Goal: Task Accomplishment & Management: Complete application form

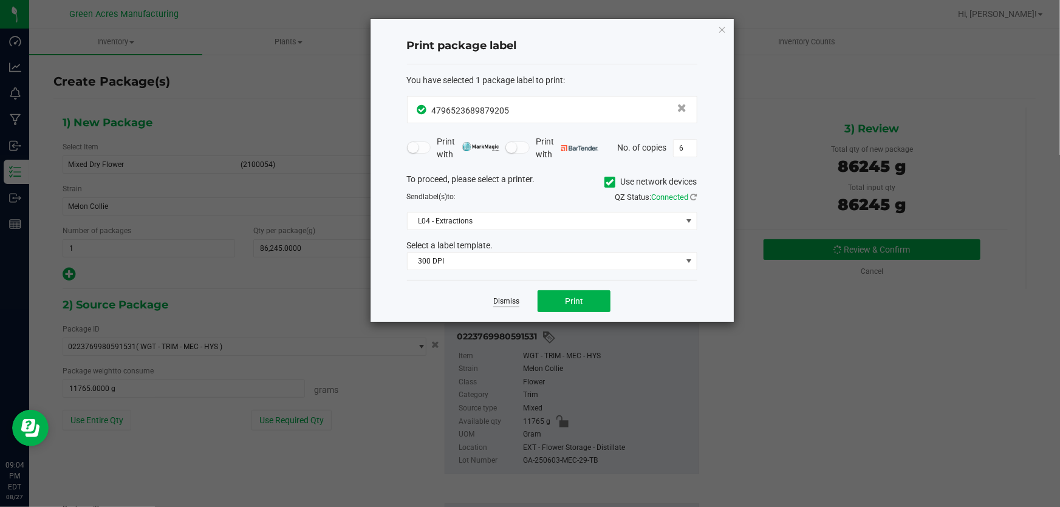
click at [513, 306] on link "Dismiss" at bounding box center [506, 301] width 26 height 10
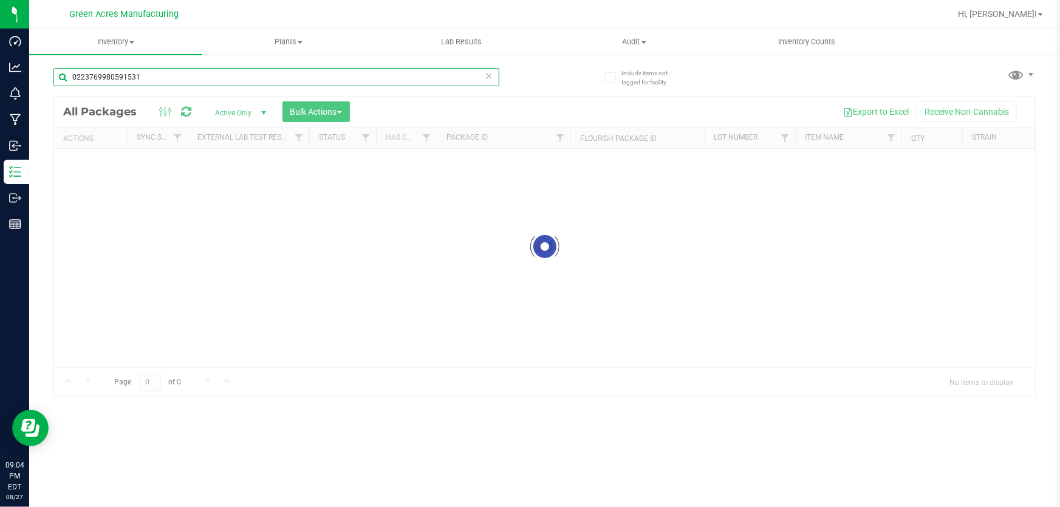
click at [357, 84] on input "0223769980591531" at bounding box center [276, 77] width 446 height 18
paste input "GA-250827-ETH-HYB-D-THCA26"
type input "GA-250827-ETH-HYB-D-THCA26"
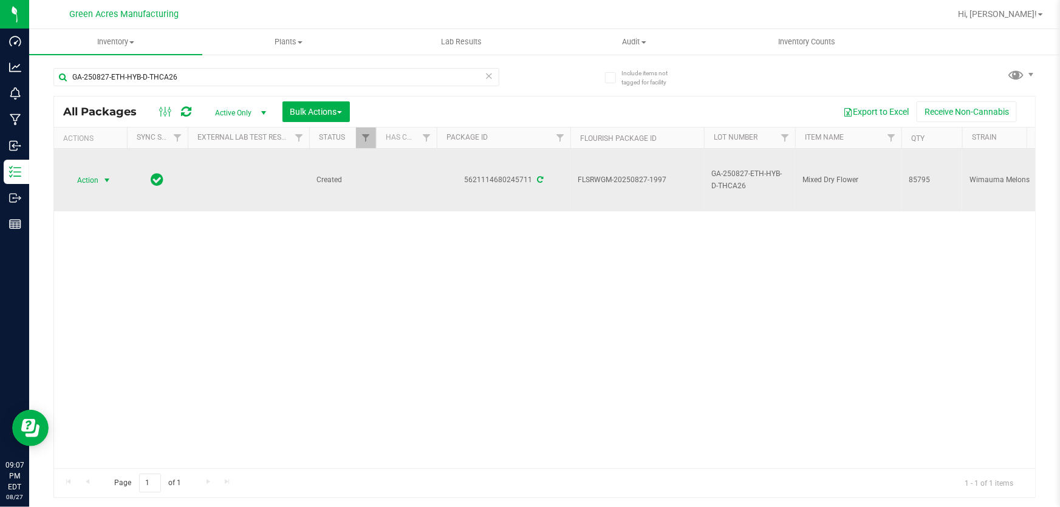
click at [87, 186] on span "Action" at bounding box center [82, 180] width 33 height 17
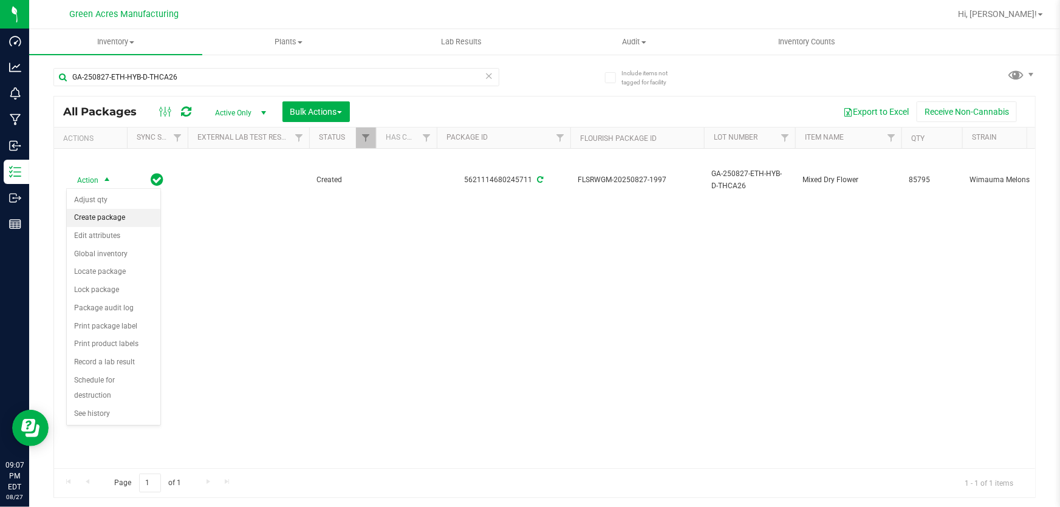
click at [108, 218] on li "Create package" at bounding box center [114, 218] width 94 height 18
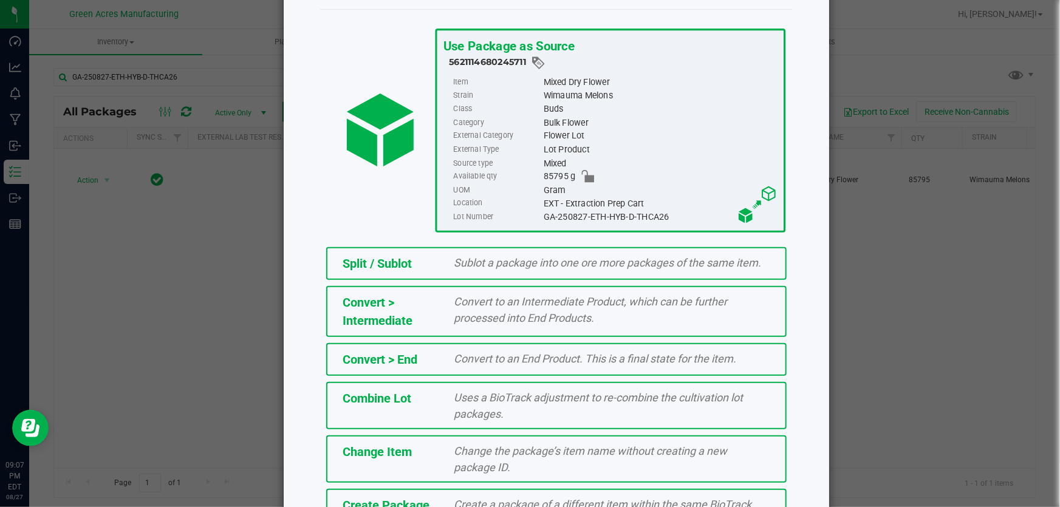
scroll to position [136, 0]
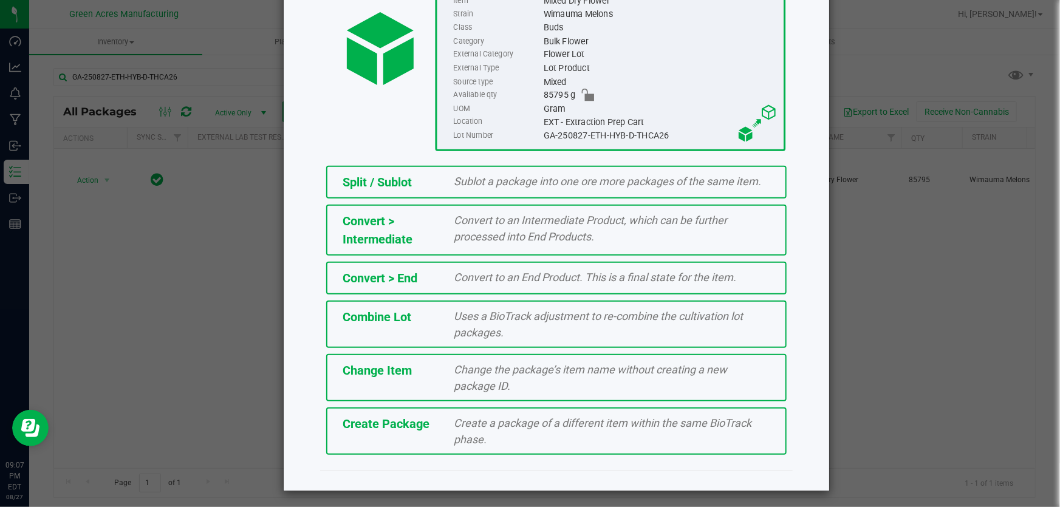
click at [528, 411] on div "Create Package Create a package of a different item within the same BioTrack ph…" at bounding box center [556, 431] width 460 height 47
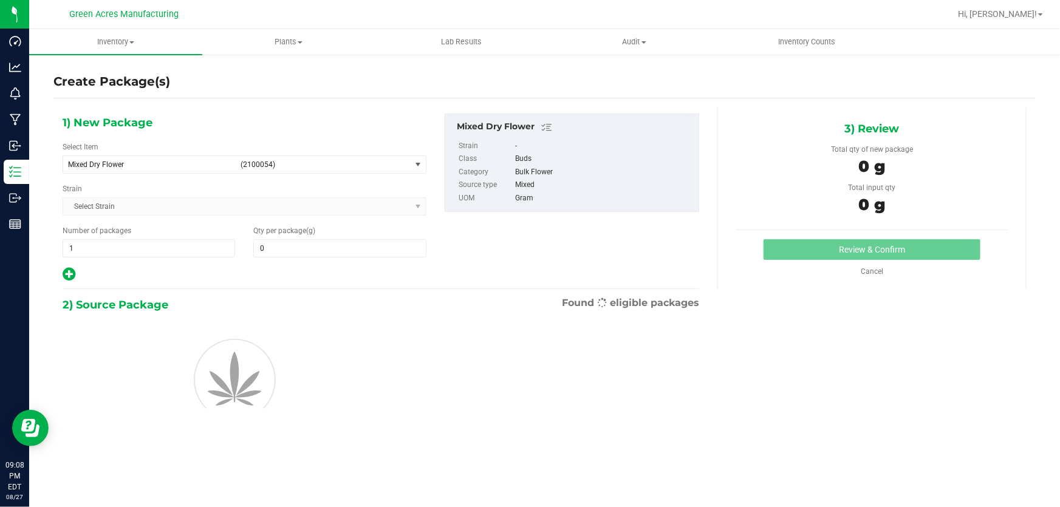
type input "0.0000"
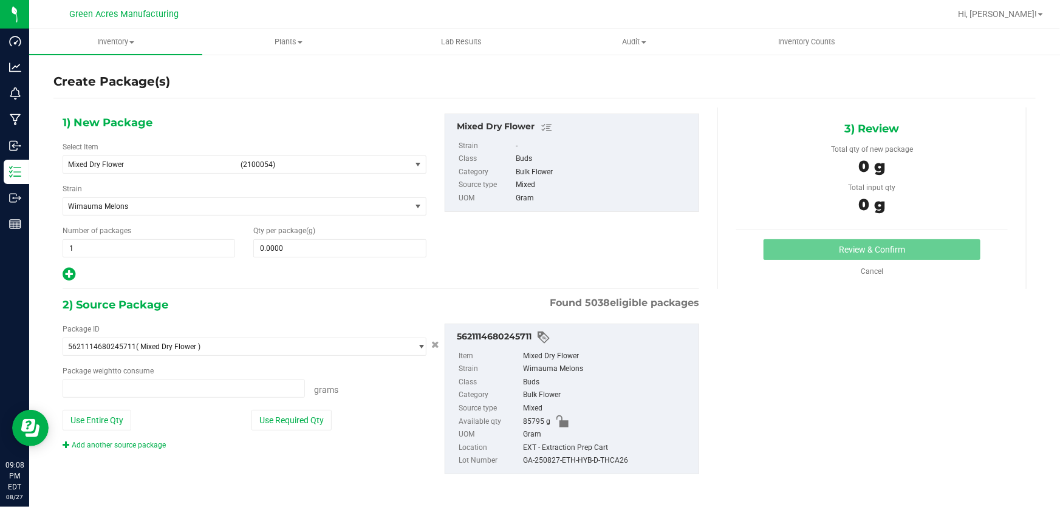
type input "0.0000 g"
click at [236, 165] on span "Mixed Dry Flower (2100054)" at bounding box center [236, 164] width 347 height 17
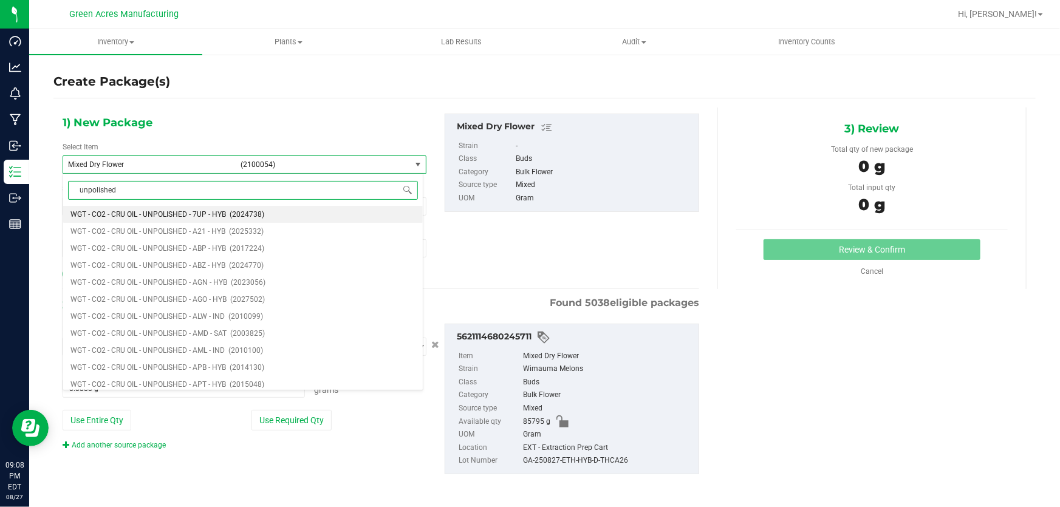
type input "unpolished"
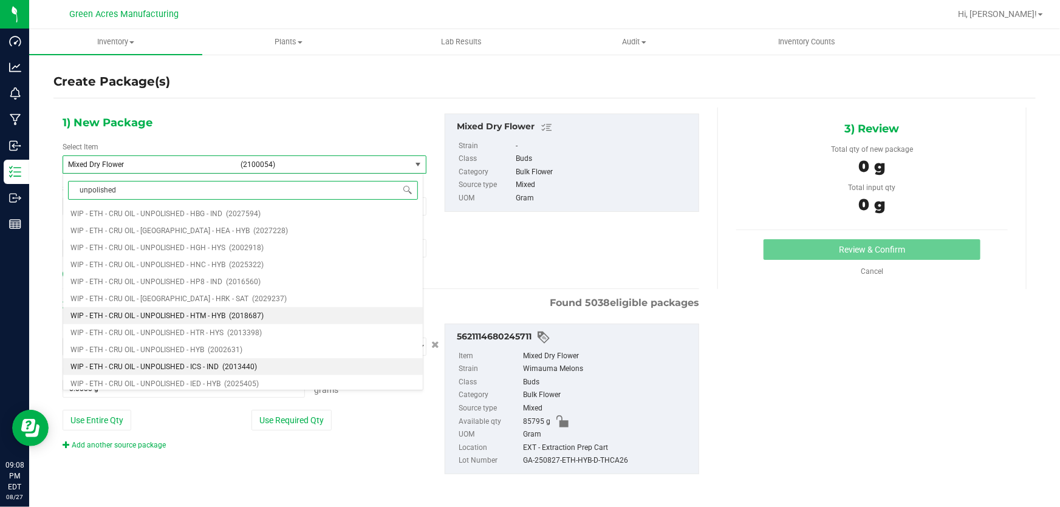
scroll to position [5357, 0]
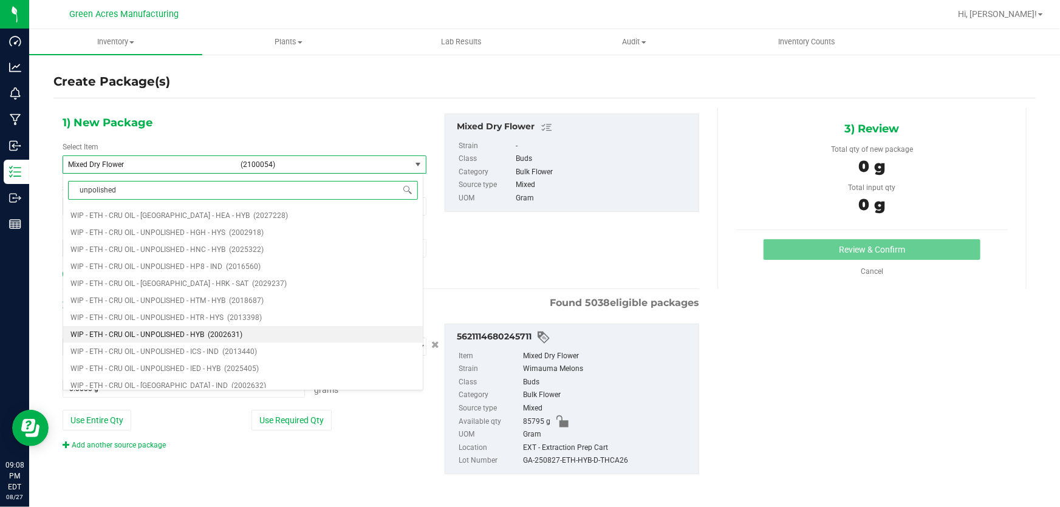
click at [193, 338] on span "WIP - ETH - CRU OIL - UNPOLISHED - HYB" at bounding box center [137, 334] width 134 height 9
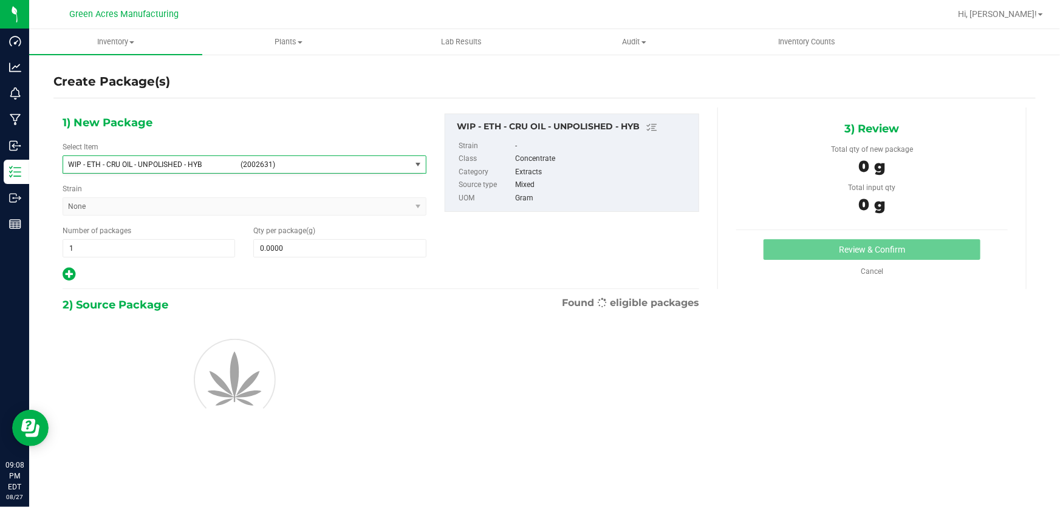
type input "0.0000"
click at [292, 246] on span at bounding box center [339, 248] width 173 height 18
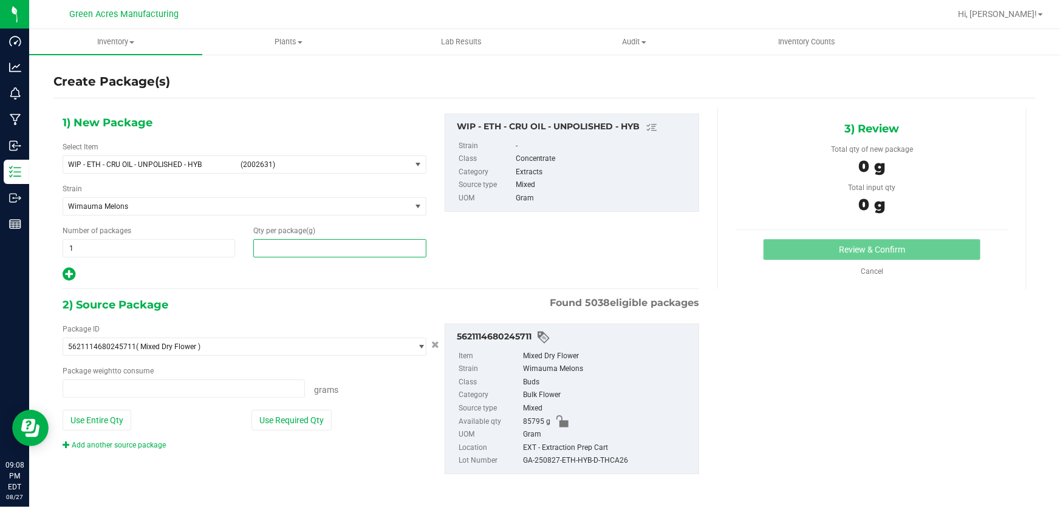
type input "0.0000 g"
type input "0.0000"
click at [313, 249] on span at bounding box center [339, 248] width 173 height 18
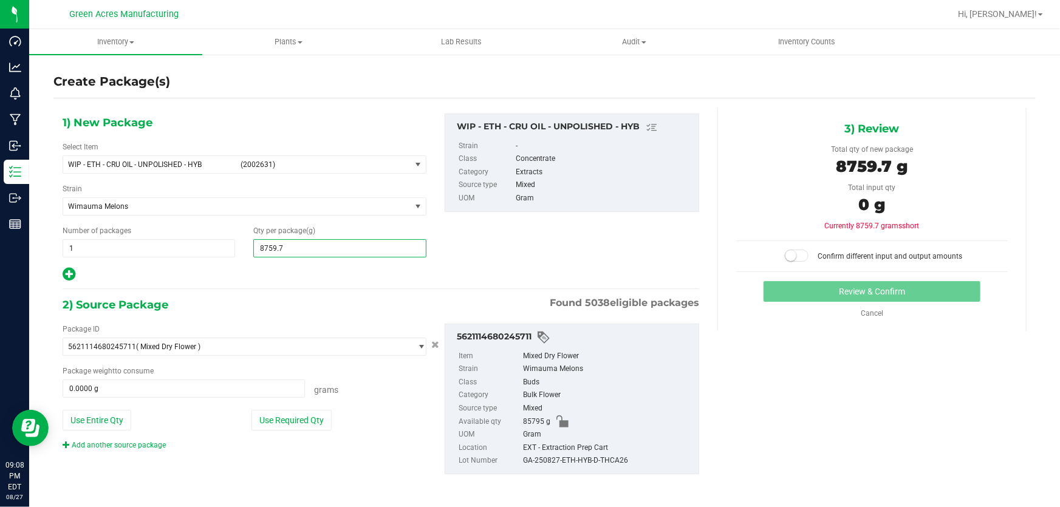
type input "8759.72"
type input "8,759.7200"
click at [117, 414] on button "Use Entire Qty" at bounding box center [97, 420] width 69 height 21
type input "85795.0000 g"
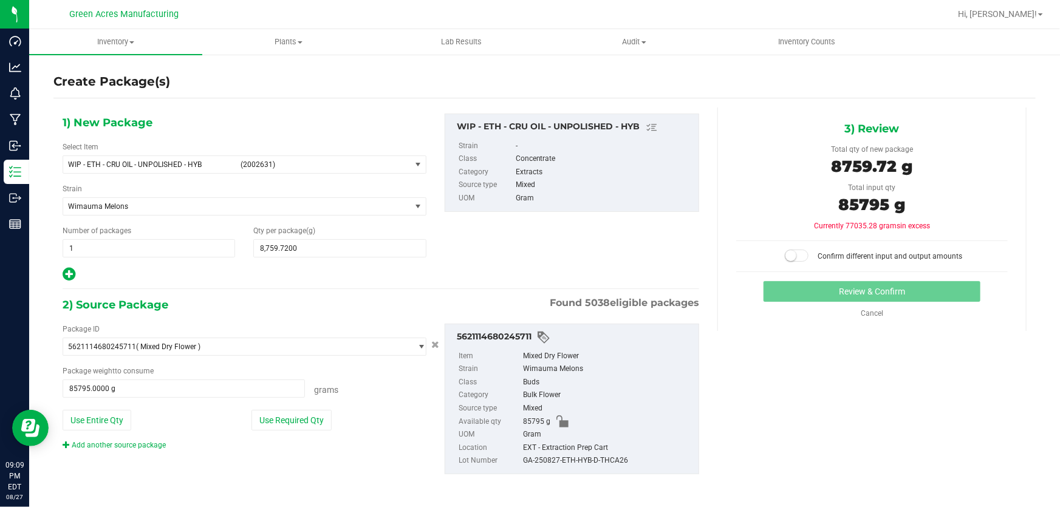
drag, startPoint x: 802, startPoint y: 132, endPoint x: 802, endPoint y: 139, distance: 7.3
click at [802, 132] on div "3) Review" at bounding box center [872, 129] width 272 height 18
click at [787, 255] on small at bounding box center [790, 255] width 11 height 11
click at [903, 291] on button "Review & Confirm" at bounding box center [872, 291] width 217 height 21
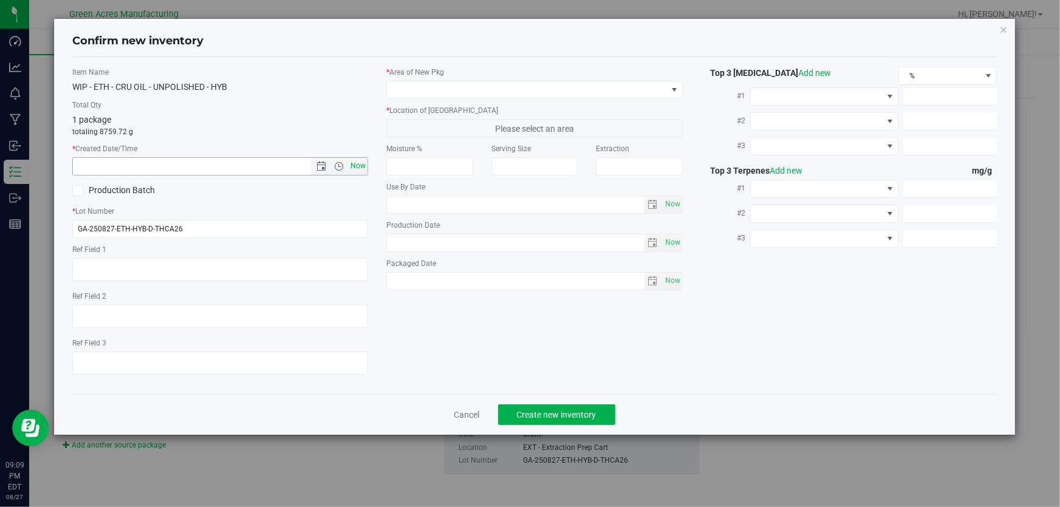
click at [362, 169] on span "Now" at bounding box center [358, 166] width 21 height 18
type input "8/27/2025 9:09 PM"
click at [425, 87] on span at bounding box center [526, 89] width 279 height 17
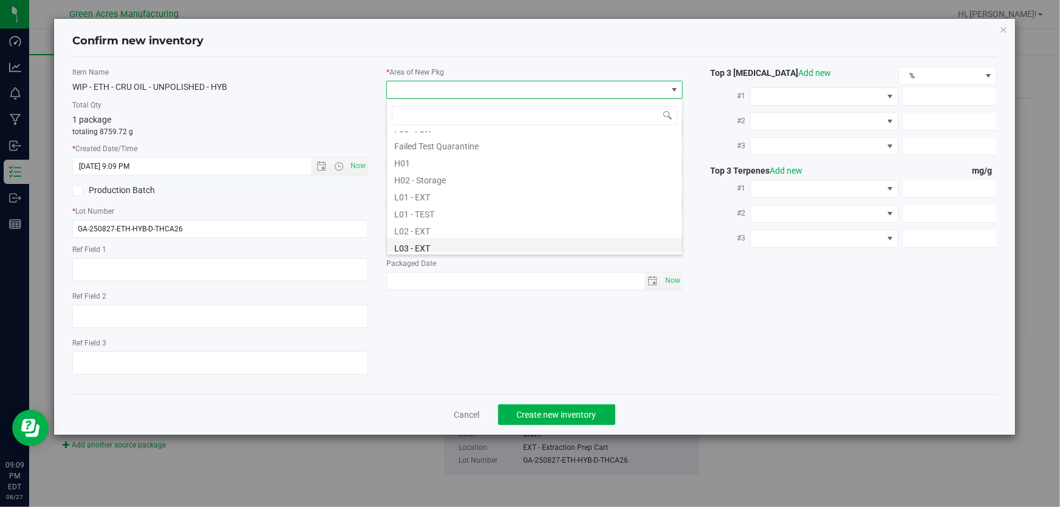
scroll to position [221, 0]
click at [454, 208] on li "L04 - EXT" at bounding box center [534, 208] width 295 height 17
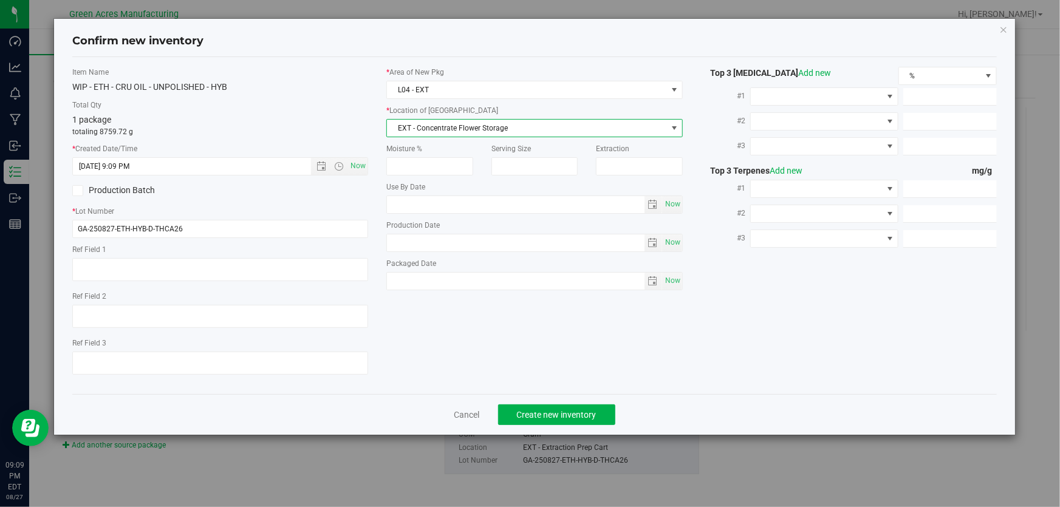
click at [499, 129] on span "EXT - Concentrate Flower Storage" at bounding box center [526, 128] width 279 height 17
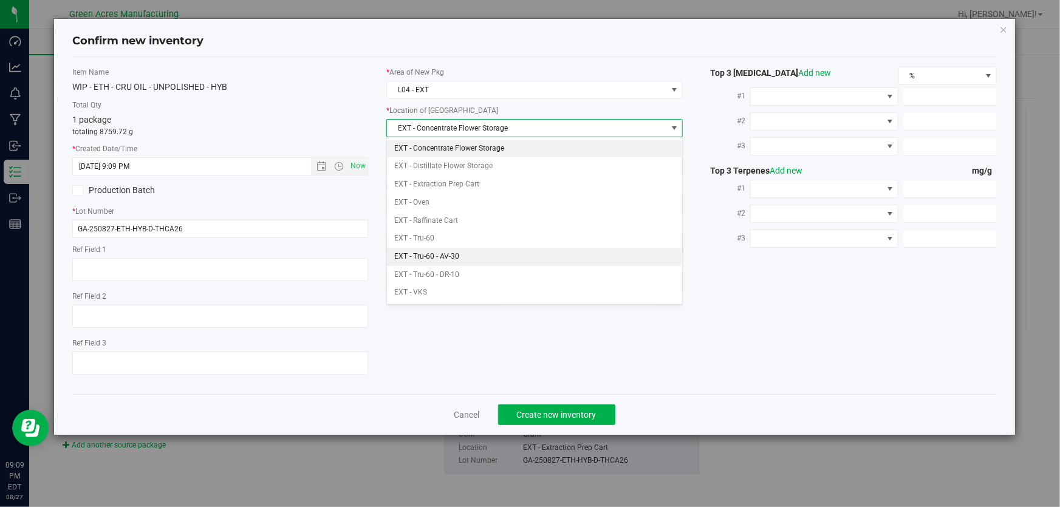
click at [461, 251] on li "EXT - Tru-60 - AV-30" at bounding box center [534, 257] width 295 height 18
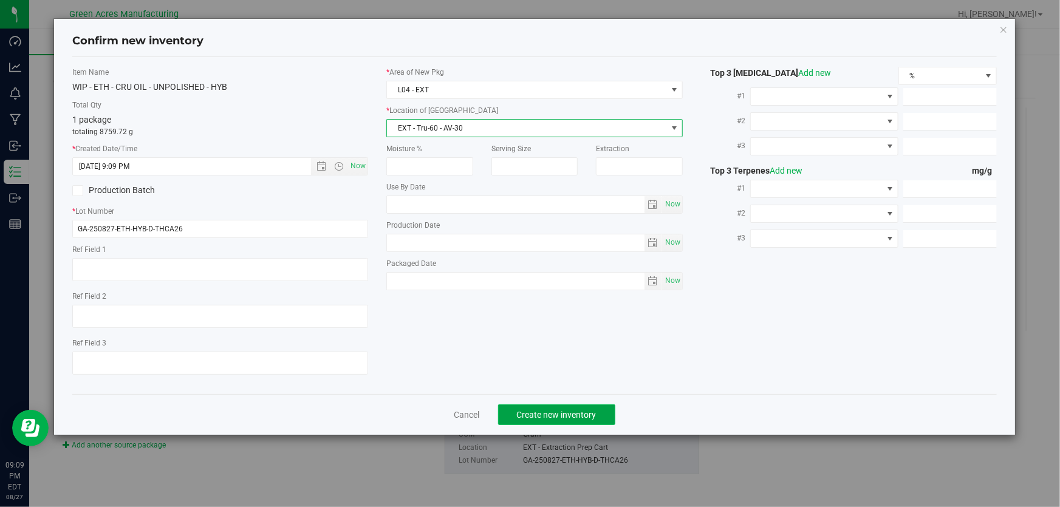
click at [573, 414] on span "Create new inventory" at bounding box center [557, 415] width 80 height 10
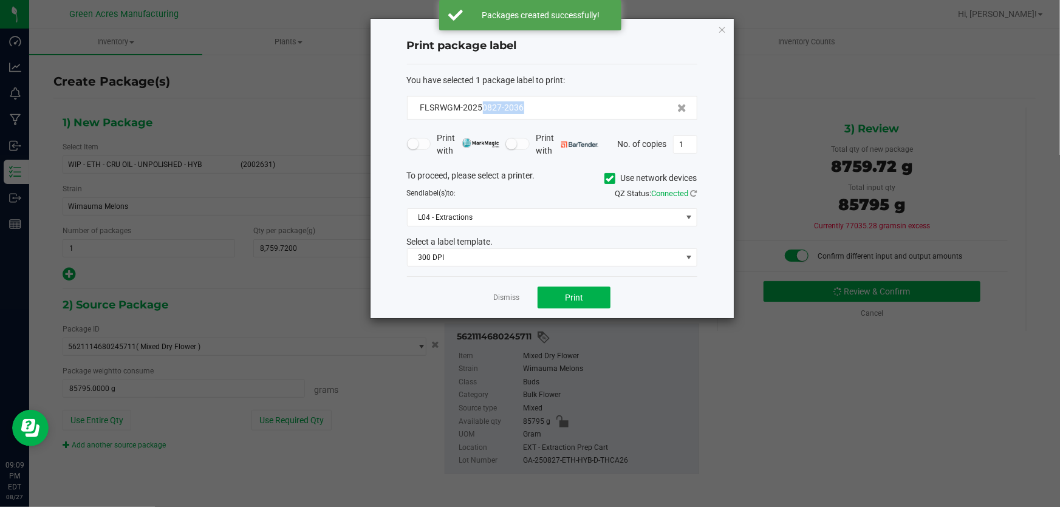
drag, startPoint x: 525, startPoint y: 104, endPoint x: 484, endPoint y: 114, distance: 42.6
click at [484, 114] on div "FLSRWGM-20250827-2036" at bounding box center [552, 108] width 290 height 24
copy span "0827-2036"
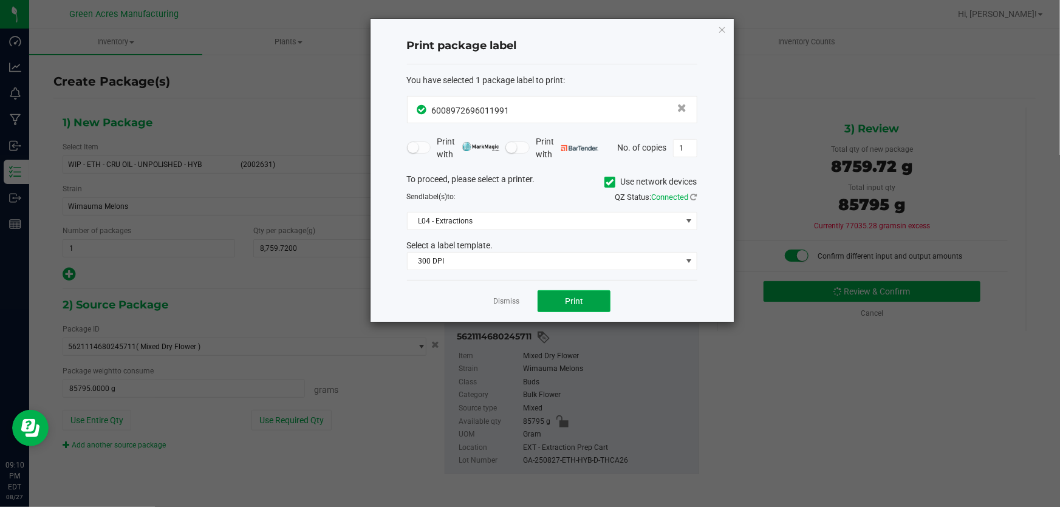
click at [558, 305] on button "Print" at bounding box center [574, 301] width 73 height 22
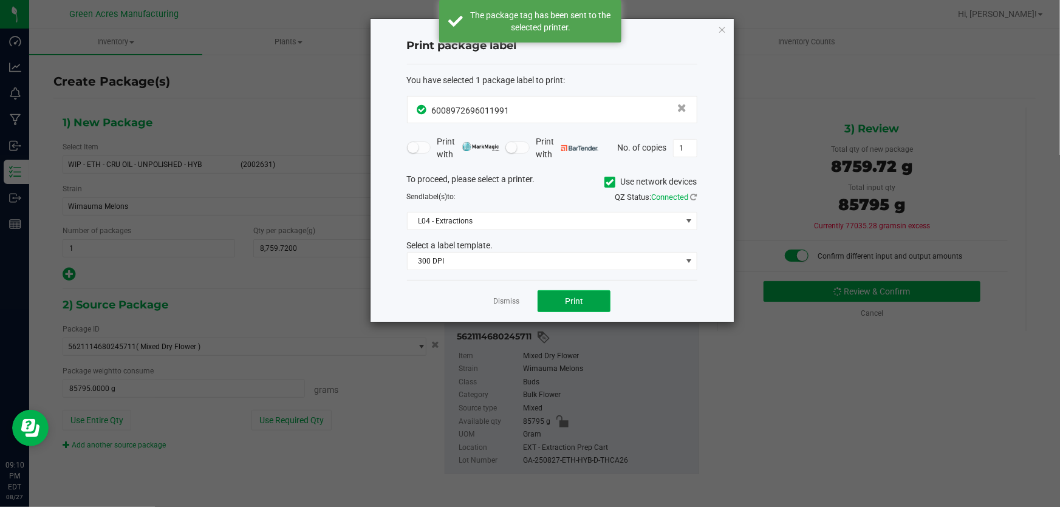
click at [558, 305] on button "Print" at bounding box center [574, 301] width 73 height 22
click at [512, 297] on link "Dismiss" at bounding box center [506, 301] width 26 height 10
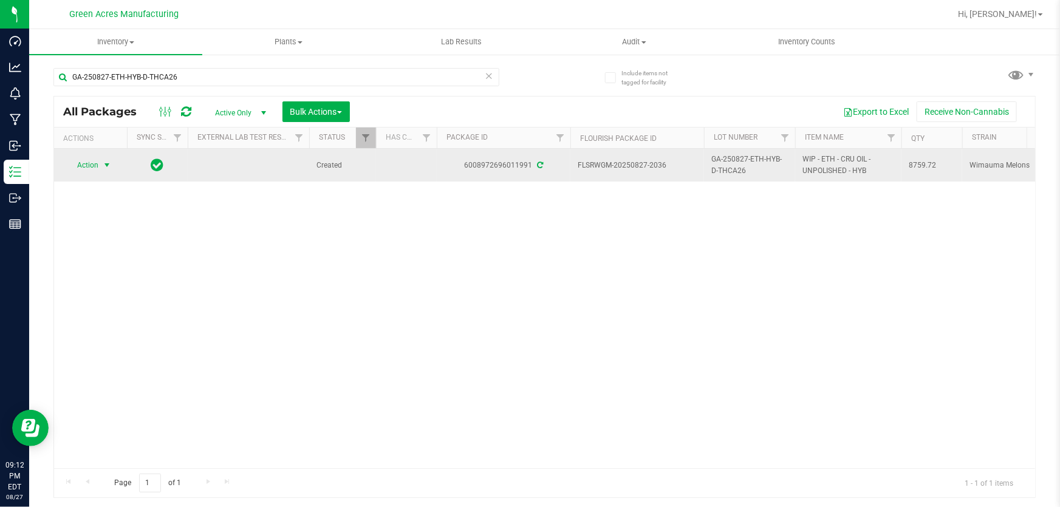
click at [100, 164] on span "select" at bounding box center [107, 165] width 15 height 17
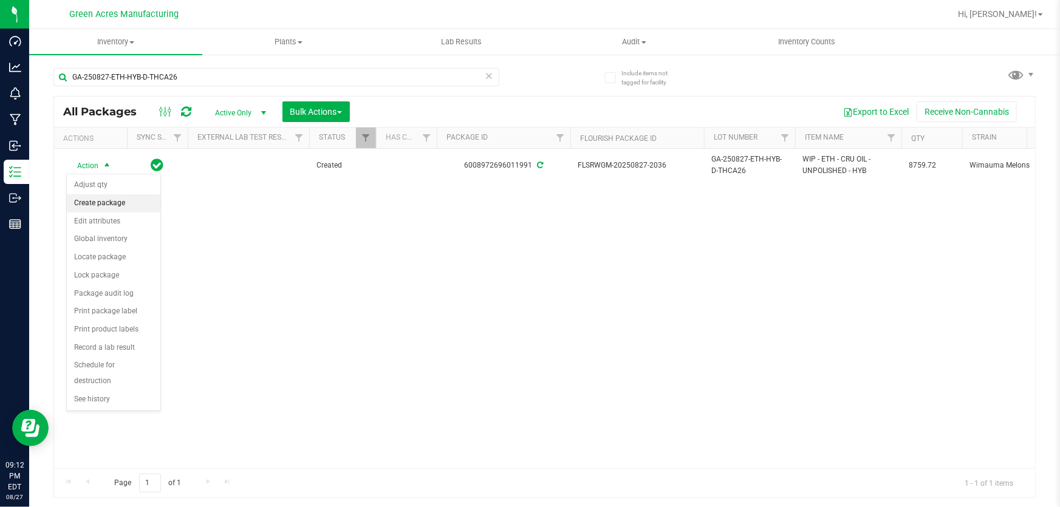
click at [104, 207] on li "Create package" at bounding box center [114, 203] width 94 height 18
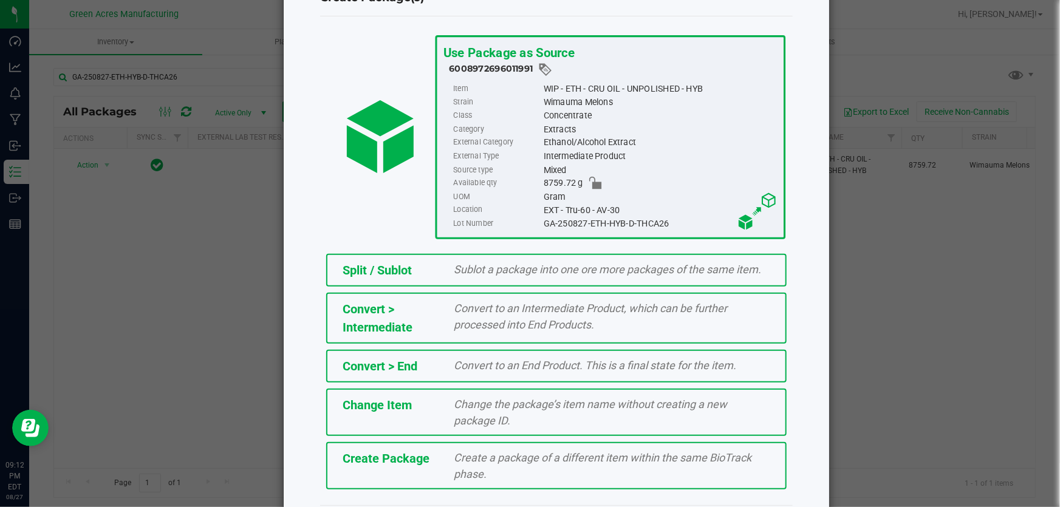
scroll to position [83, 0]
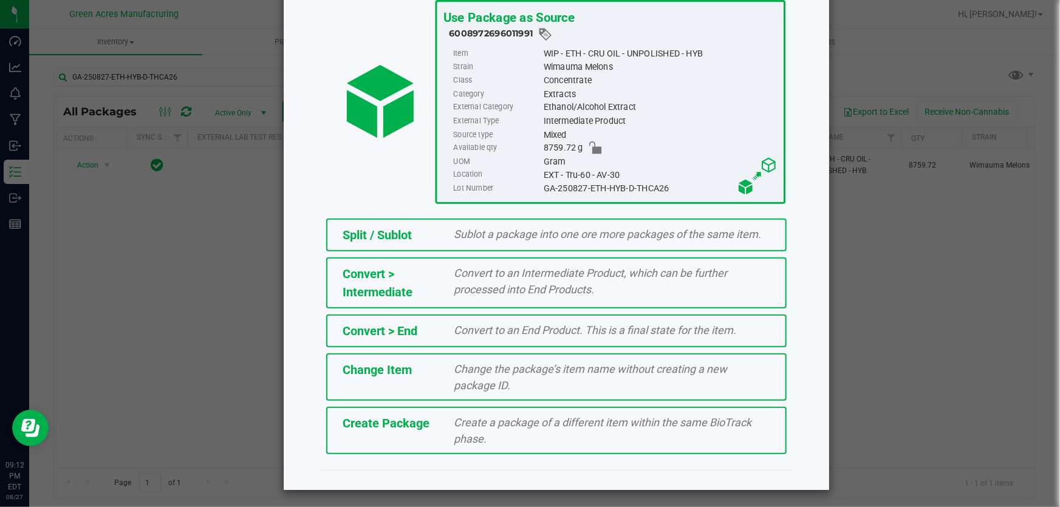
click at [456, 397] on div "Change Item Change the package’s item name without creating a new package ID." at bounding box center [556, 377] width 460 height 47
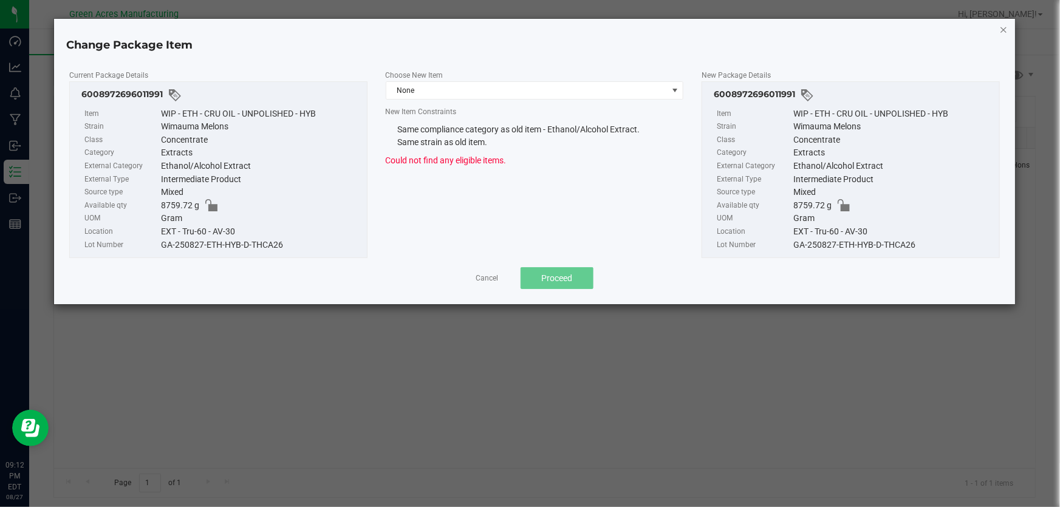
click at [1006, 32] on icon "button" at bounding box center [1003, 29] width 9 height 15
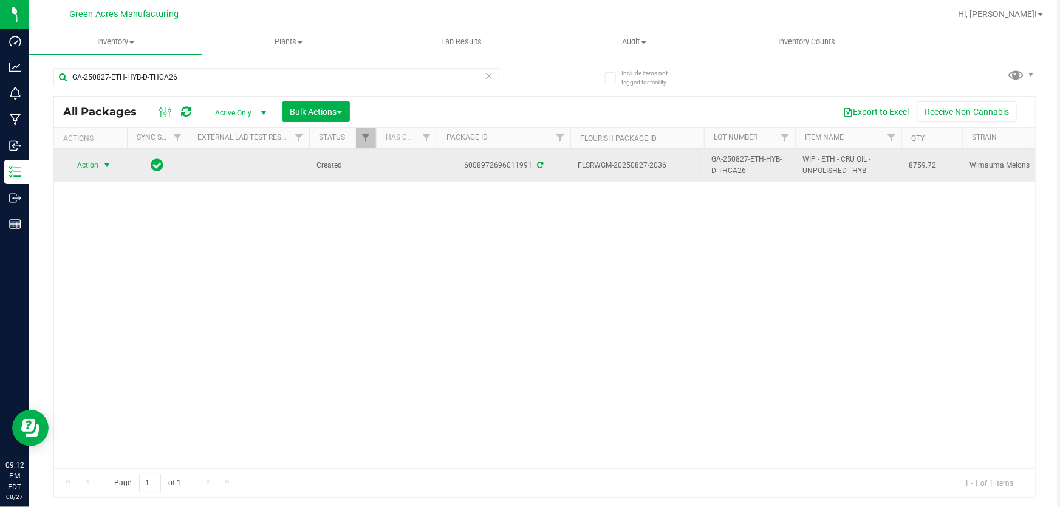
click at [95, 165] on span "Action" at bounding box center [82, 165] width 33 height 17
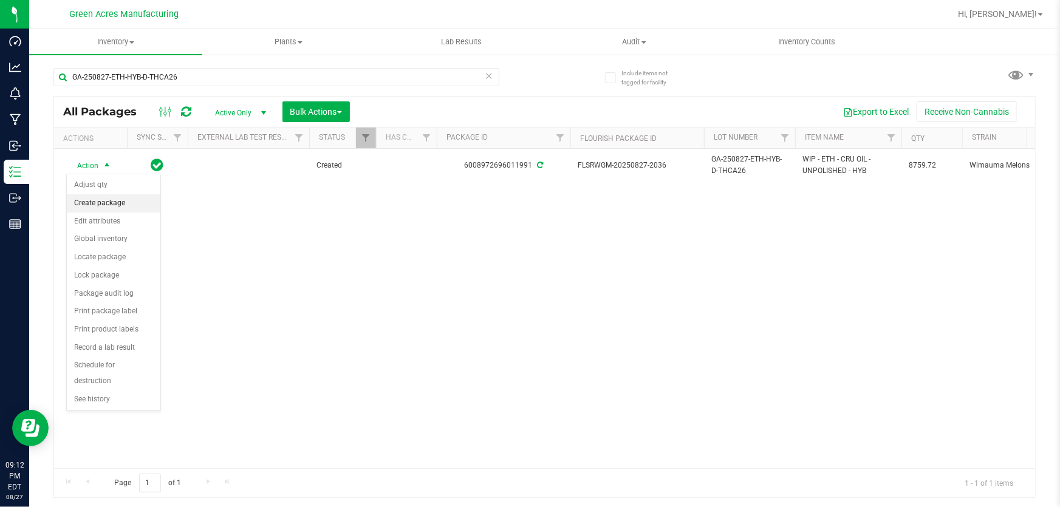
click at [97, 200] on li "Create package" at bounding box center [114, 203] width 94 height 18
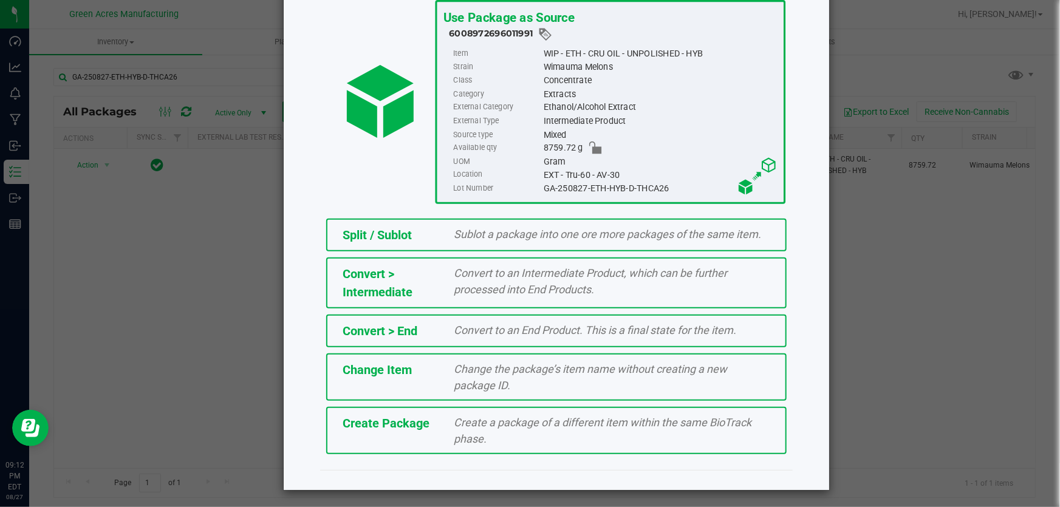
click at [532, 416] on span "Create a package of a different item within the same BioTrack phase." at bounding box center [603, 430] width 298 height 29
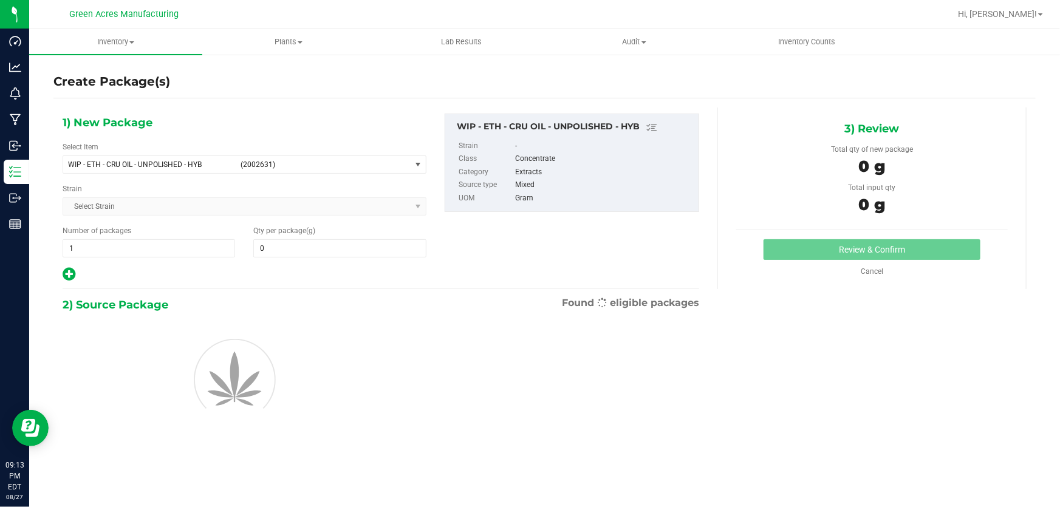
type input "0.0000"
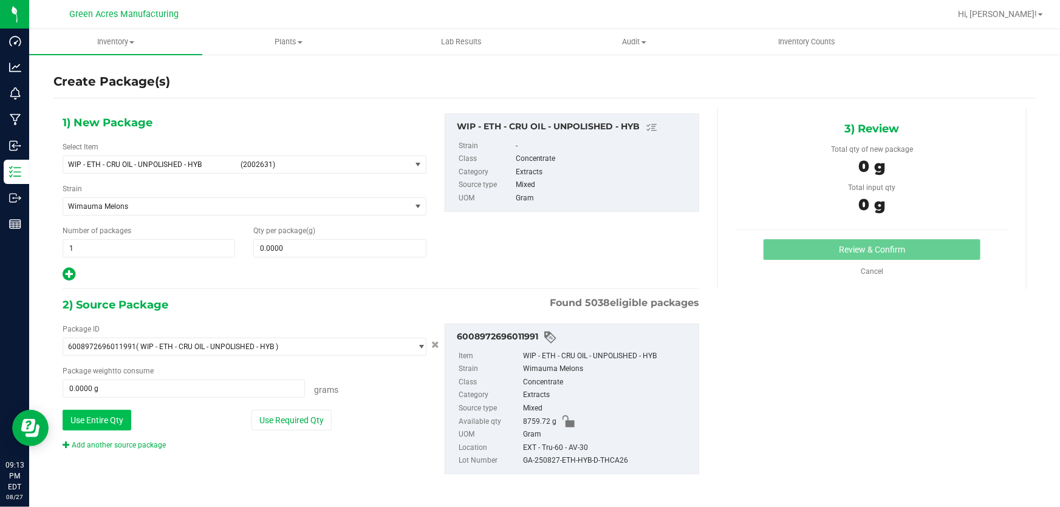
click at [126, 417] on button "Use Entire Qty" at bounding box center [97, 420] width 69 height 21
type input "8759.7200 g"
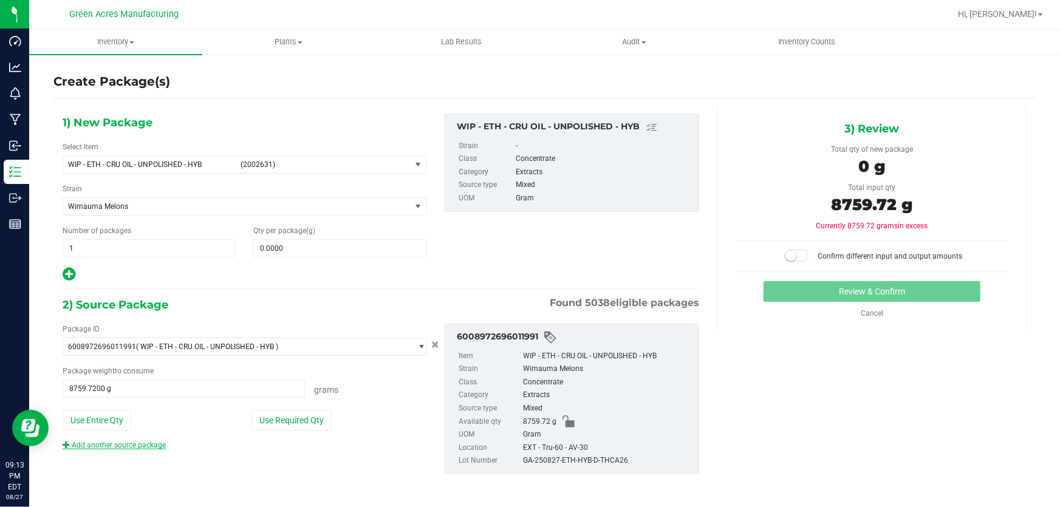
click at [138, 446] on link "Add another source package" at bounding box center [114, 445] width 103 height 9
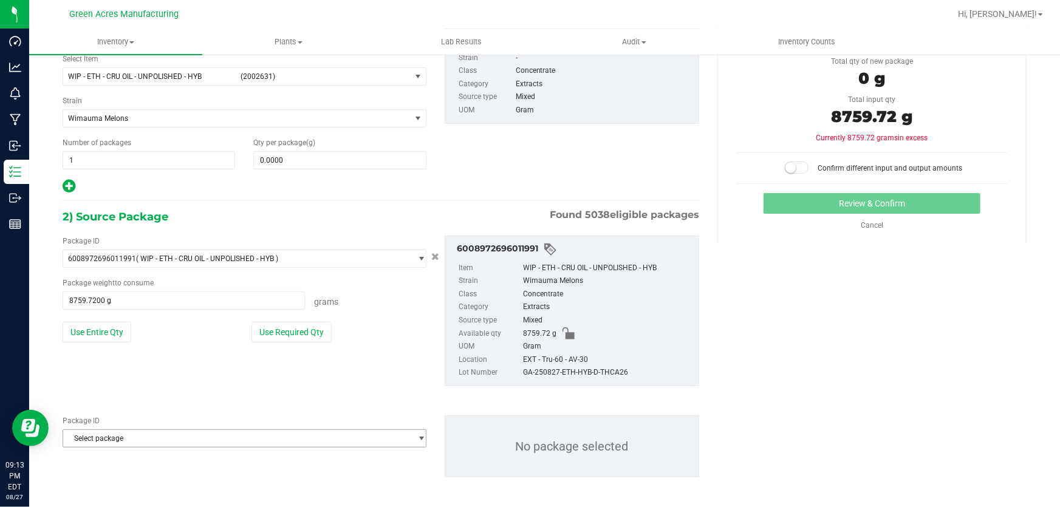
scroll to position [92, 0]
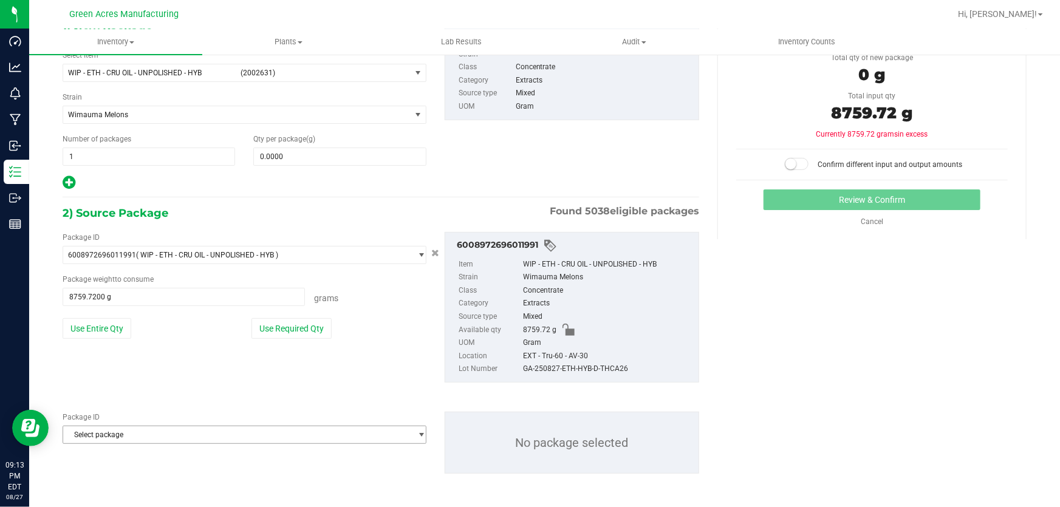
click at [176, 431] on span "Select package" at bounding box center [236, 434] width 347 height 17
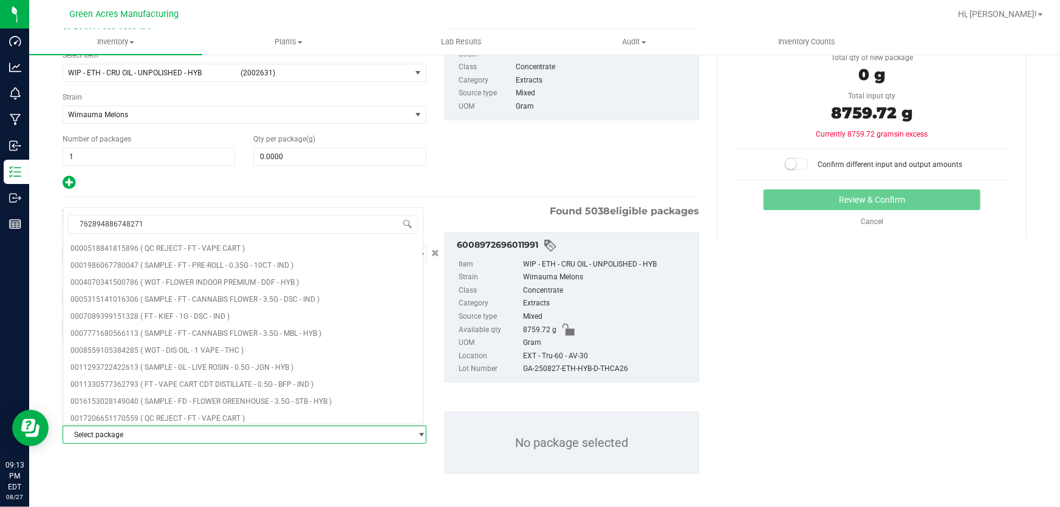
type input "7628948867482714"
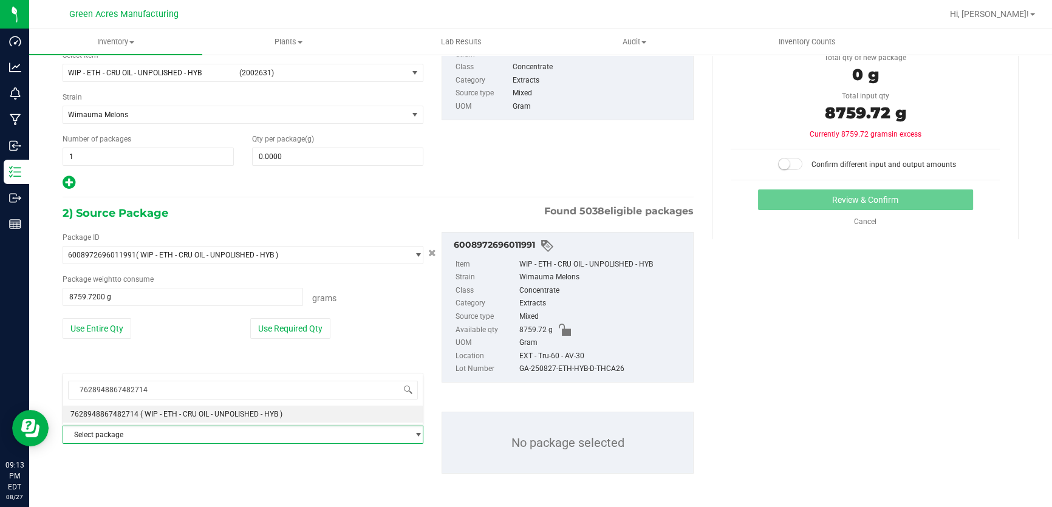
click at [183, 404] on span "7628948867482714" at bounding box center [243, 390] width 360 height 29
click at [184, 418] on span "( WIP - ETH - CRU OIL - UNPOLISHED - HYB )" at bounding box center [211, 414] width 142 height 9
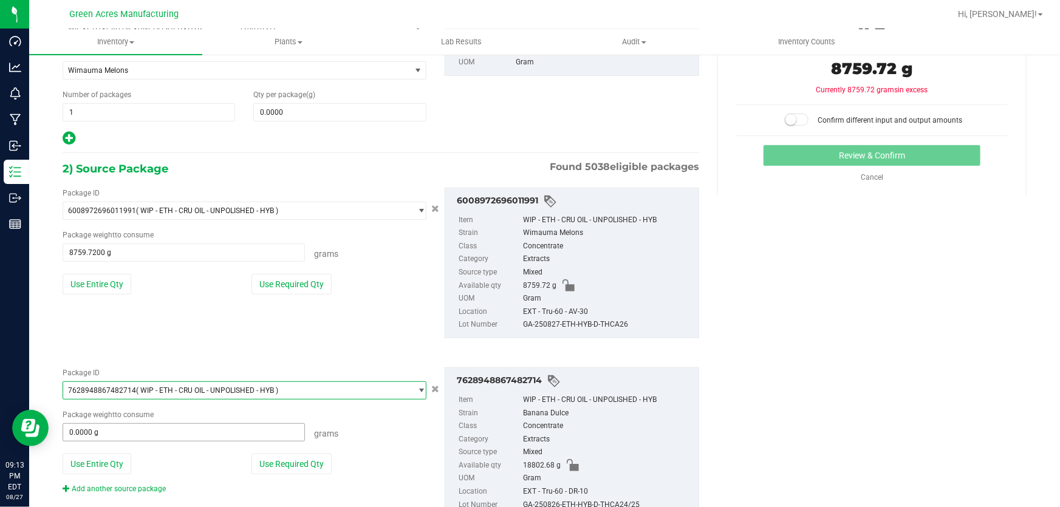
scroll to position [181, 0]
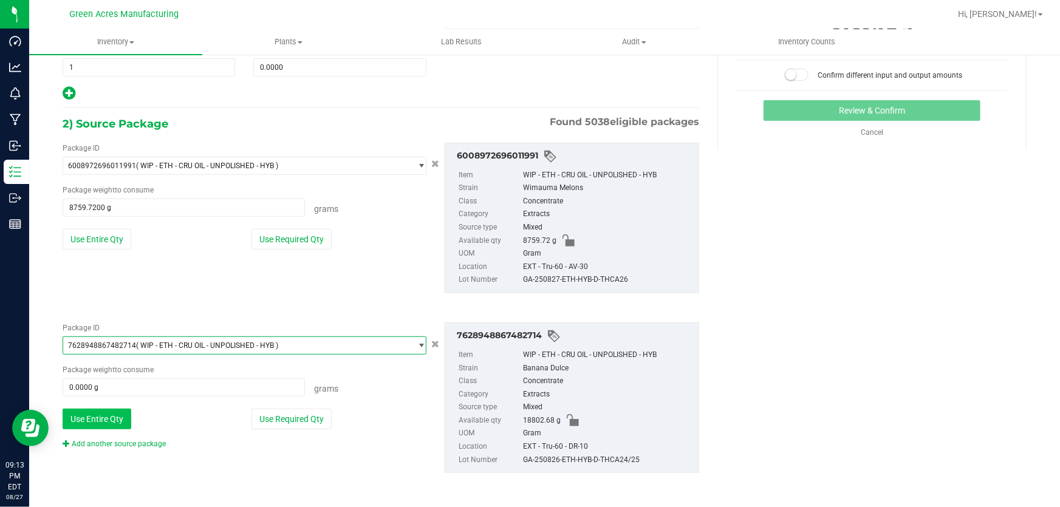
click at [97, 416] on button "Use Entire Qty" at bounding box center [97, 419] width 69 height 21
type input "18802.6800 g"
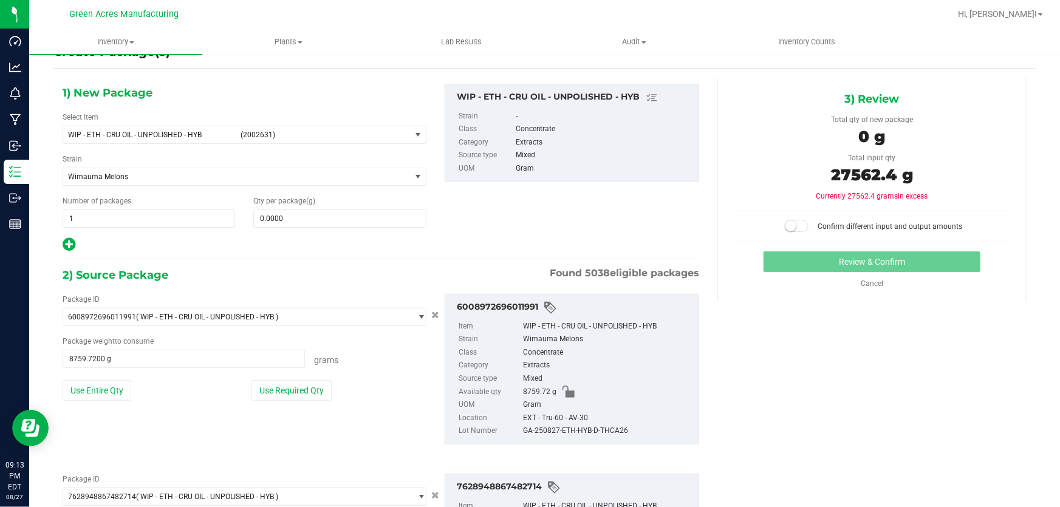
scroll to position [15, 0]
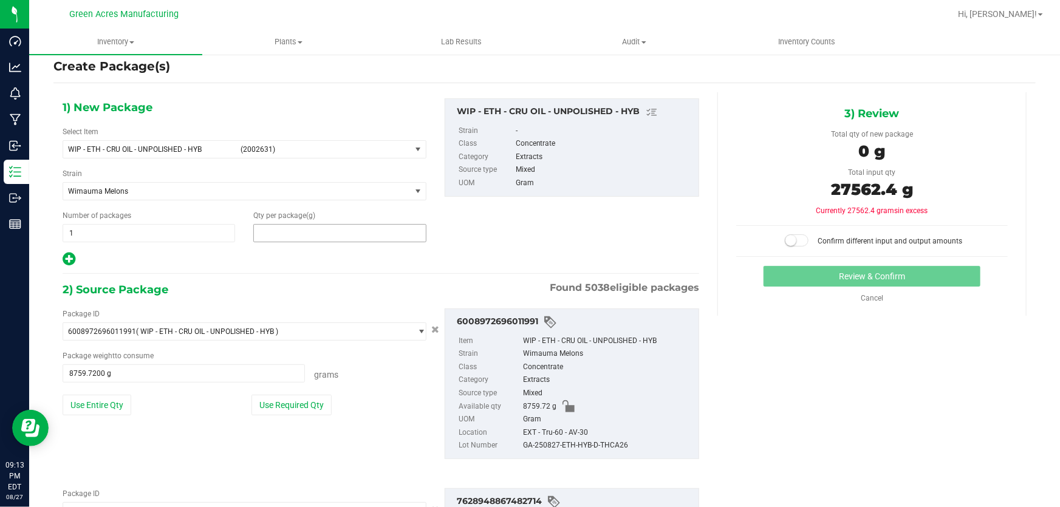
click at [338, 235] on span at bounding box center [339, 233] width 173 height 18
type input "27562.4"
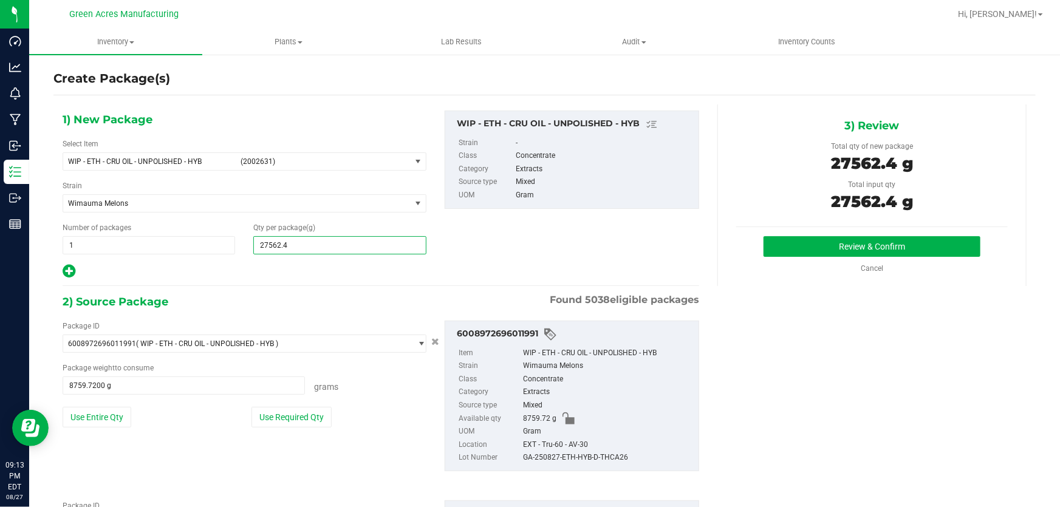
scroll to position [0, 0]
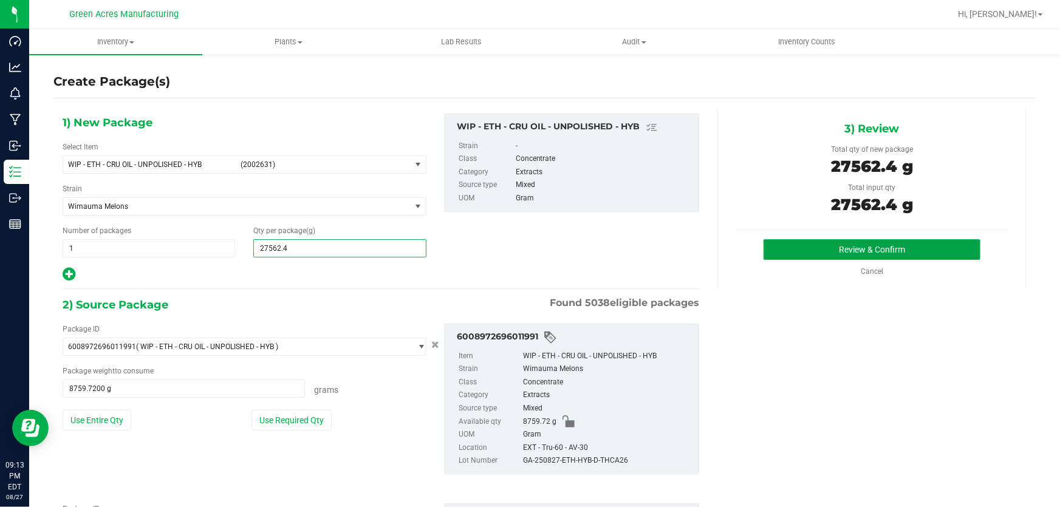
type input "27,562.4000"
click at [840, 255] on button "Review & Confirm" at bounding box center [872, 249] width 217 height 21
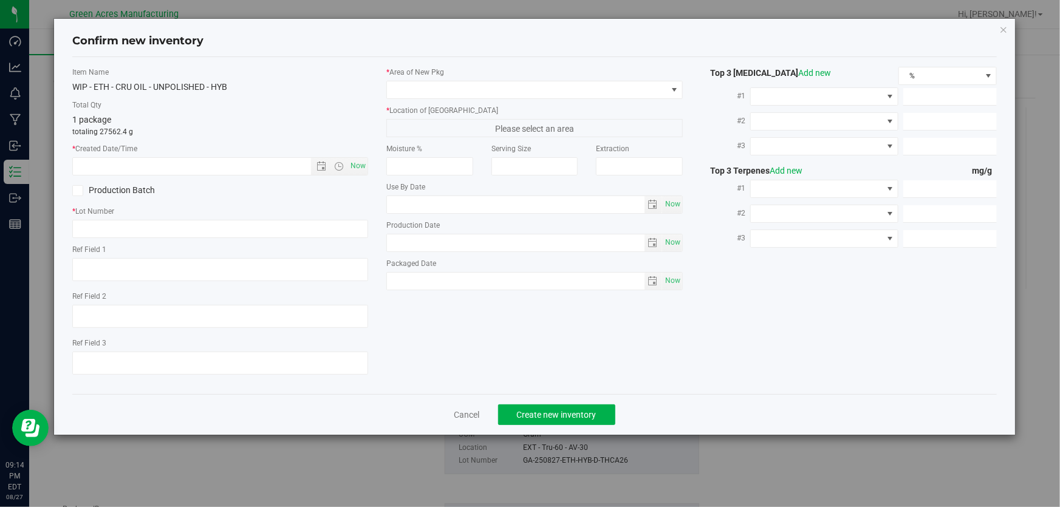
click at [1008, 32] on div "Confirm new inventory Item Name WIP - ETH - CRU OIL - UNPOLISHED - HYB Total Qt…" at bounding box center [534, 227] width 961 height 416
click at [1001, 30] on icon "button" at bounding box center [1003, 29] width 9 height 15
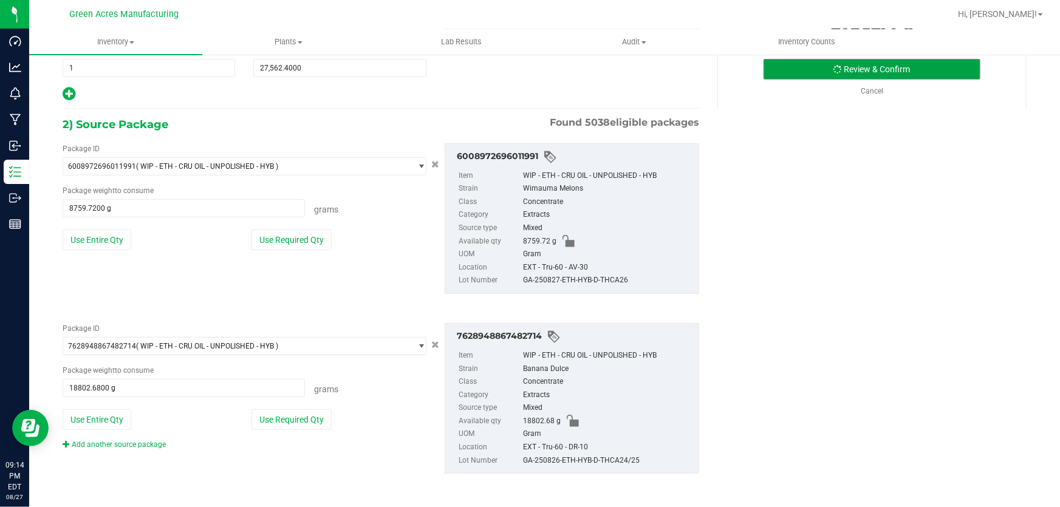
scroll to position [181, 0]
drag, startPoint x: 640, startPoint y: 456, endPoint x: 518, endPoint y: 462, distance: 122.3
click at [518, 462] on li "Lot Number GA-250826-ETH-HYB-D-THCA24/25" at bounding box center [576, 460] width 234 height 13
copy div "GA-250826-ETH-HYB-D-THCA24/25"
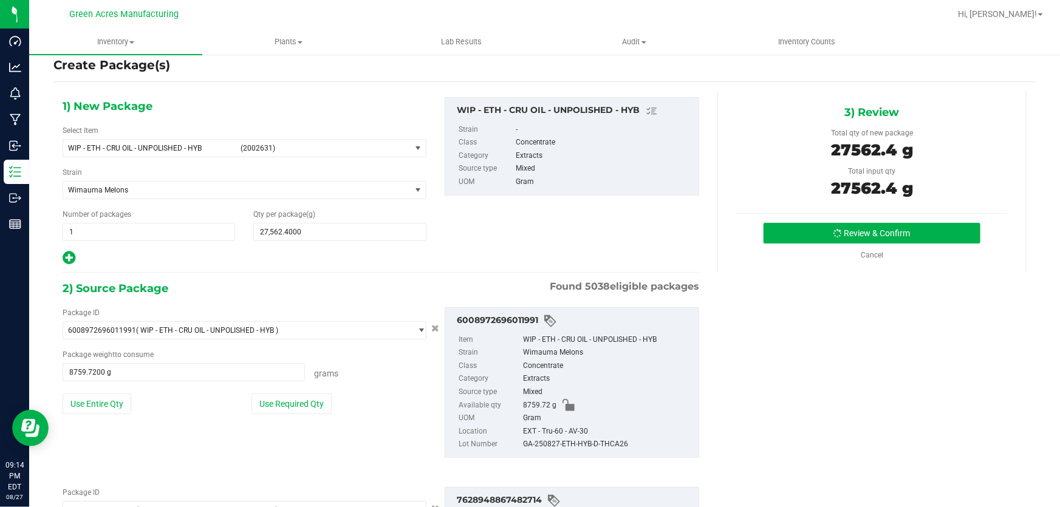
scroll to position [15, 0]
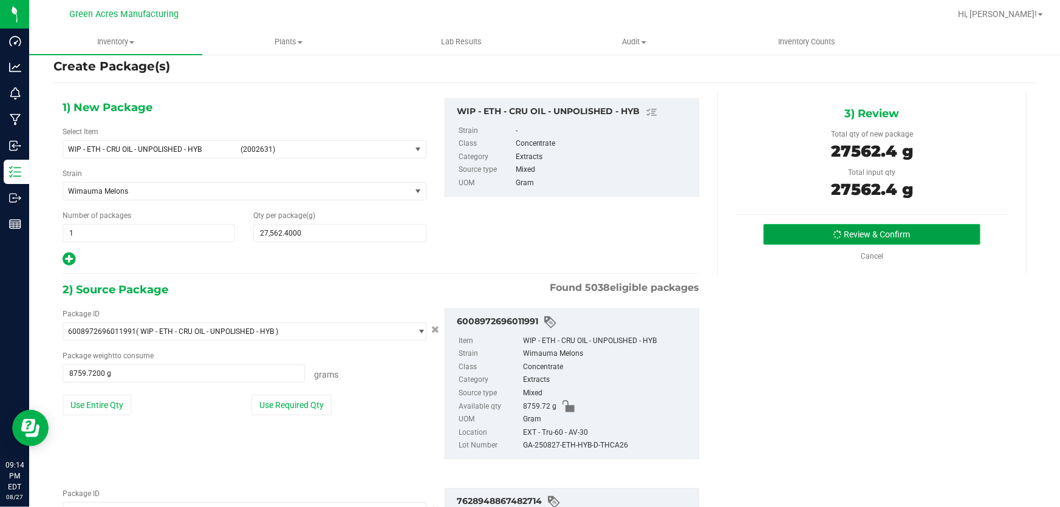
click at [850, 235] on button "Review & Confirm" at bounding box center [872, 234] width 217 height 21
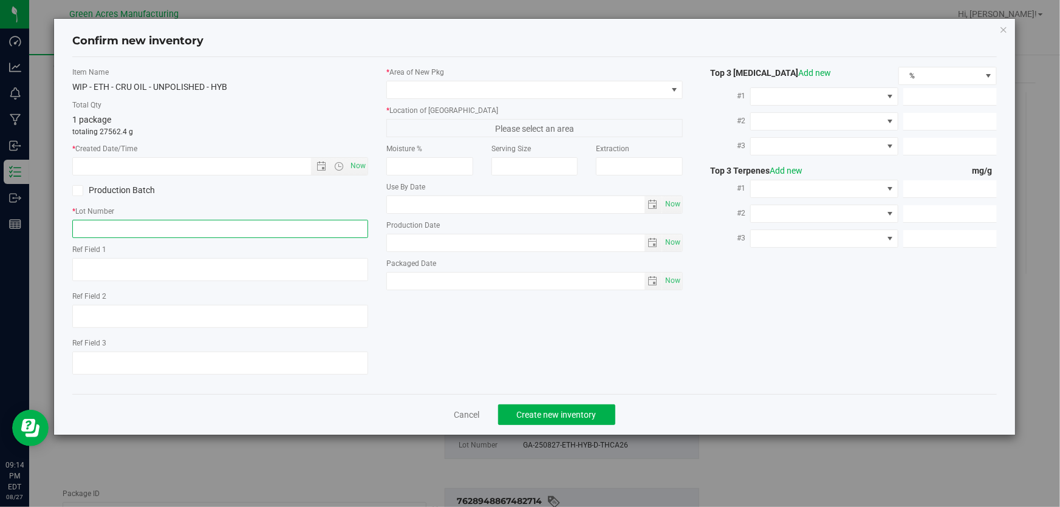
click at [273, 229] on input "text" at bounding box center [220, 229] width 296 height 18
paste input "GA-250826-ETH-HYB-D-THCA24/25"
type input "GA-250826-ETH-HYB-D-THCA24-26"
click at [354, 166] on span "Now" at bounding box center [358, 166] width 21 height 18
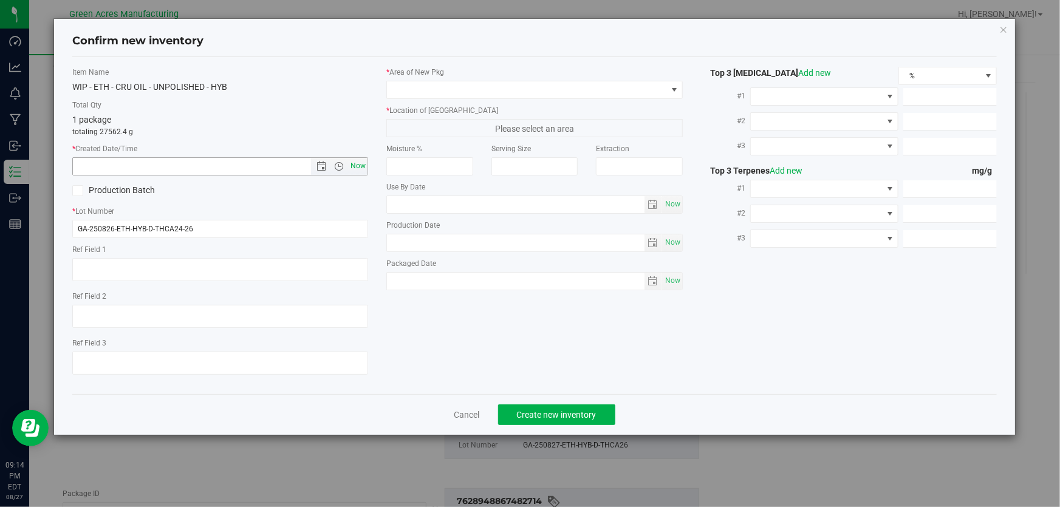
type input "8/27/2025 9:14 PM"
click at [464, 91] on span at bounding box center [526, 89] width 279 height 17
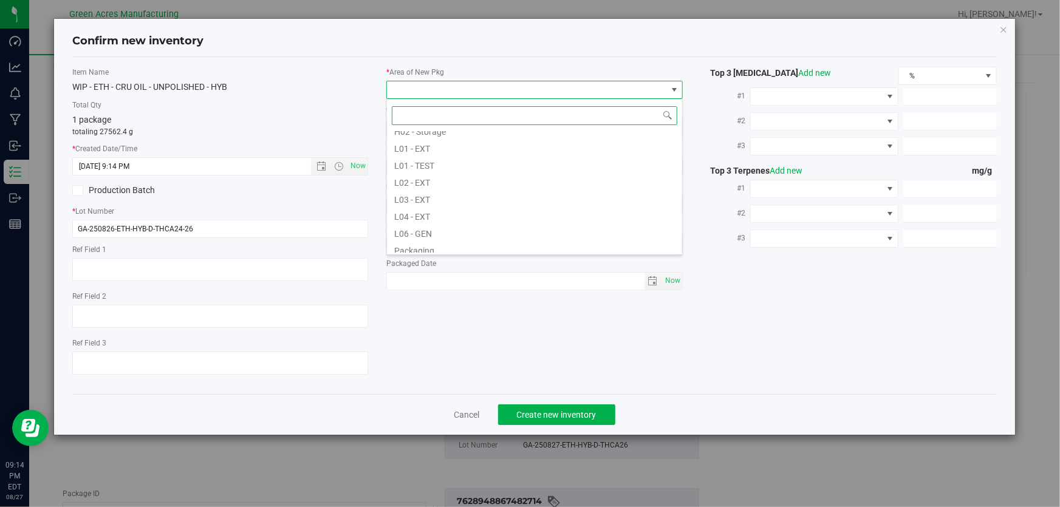
scroll to position [221, 0]
click at [462, 207] on li "L04 - EXT" at bounding box center [534, 208] width 295 height 17
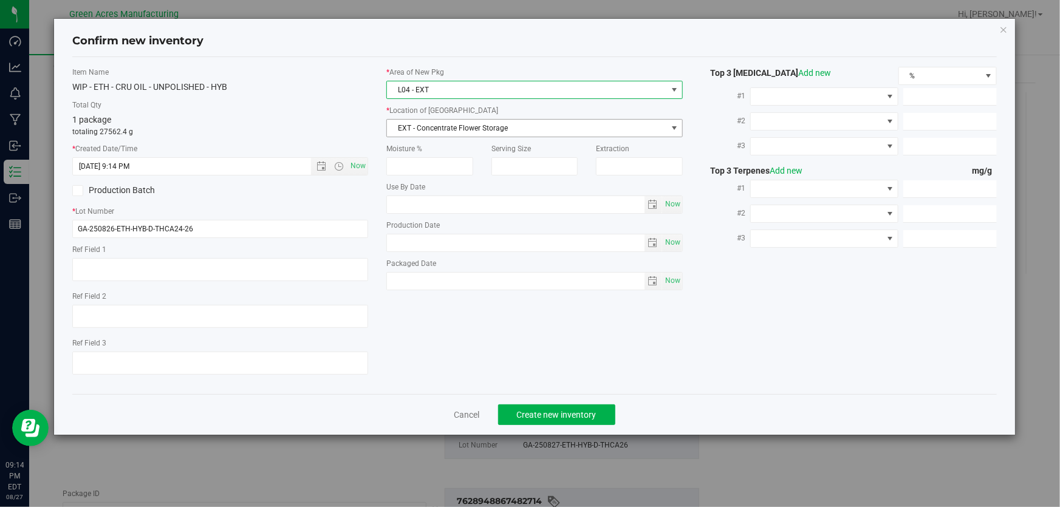
click at [516, 126] on span "EXT - Concentrate Flower Storage" at bounding box center [526, 128] width 279 height 17
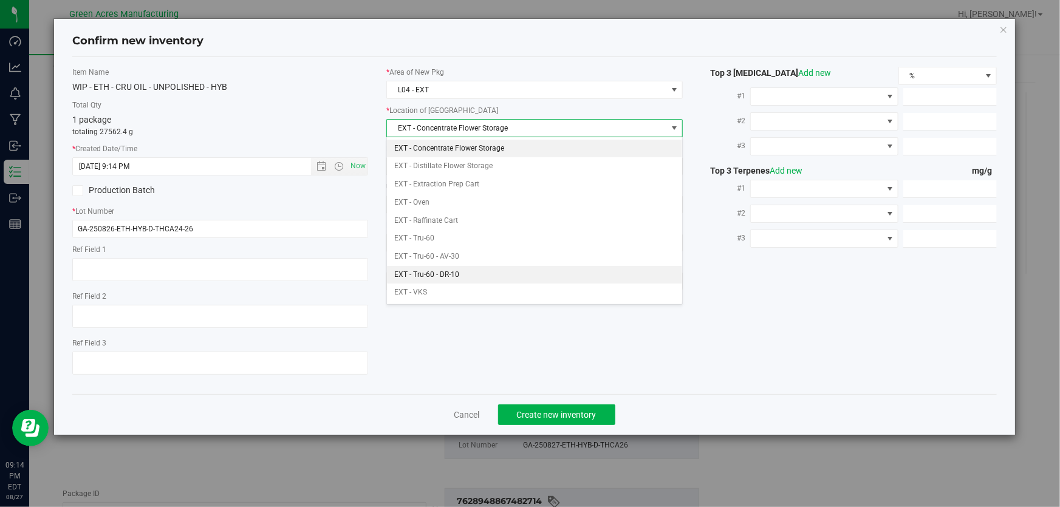
click at [494, 276] on li "EXT - Tru-60 - DR-10" at bounding box center [534, 275] width 295 height 18
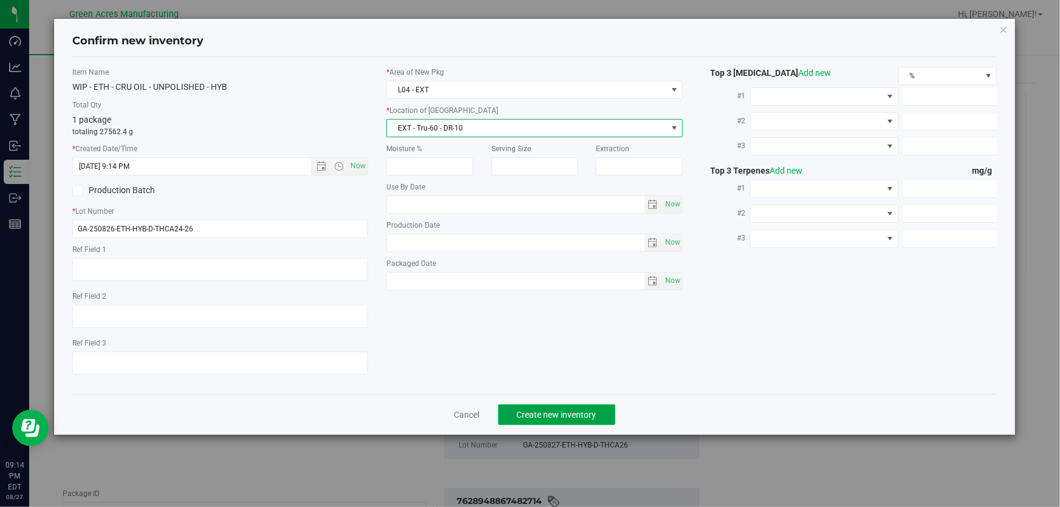
click at [557, 408] on button "Create new inventory" at bounding box center [556, 415] width 117 height 21
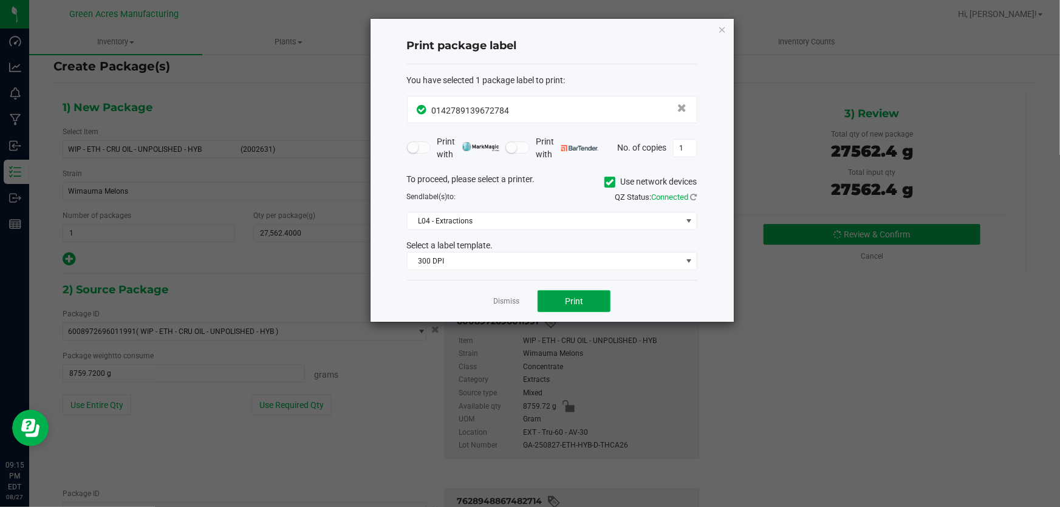
click at [561, 296] on button "Print" at bounding box center [574, 301] width 73 height 22
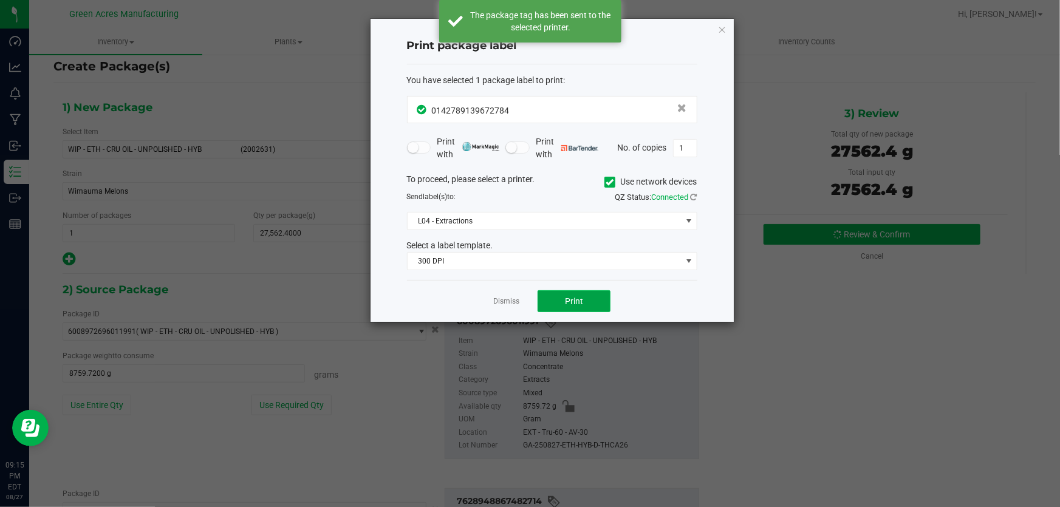
click at [561, 296] on button "Print" at bounding box center [574, 301] width 73 height 22
click at [561, 295] on button "Print" at bounding box center [574, 301] width 73 height 22
